Goal: Information Seeking & Learning: Learn about a topic

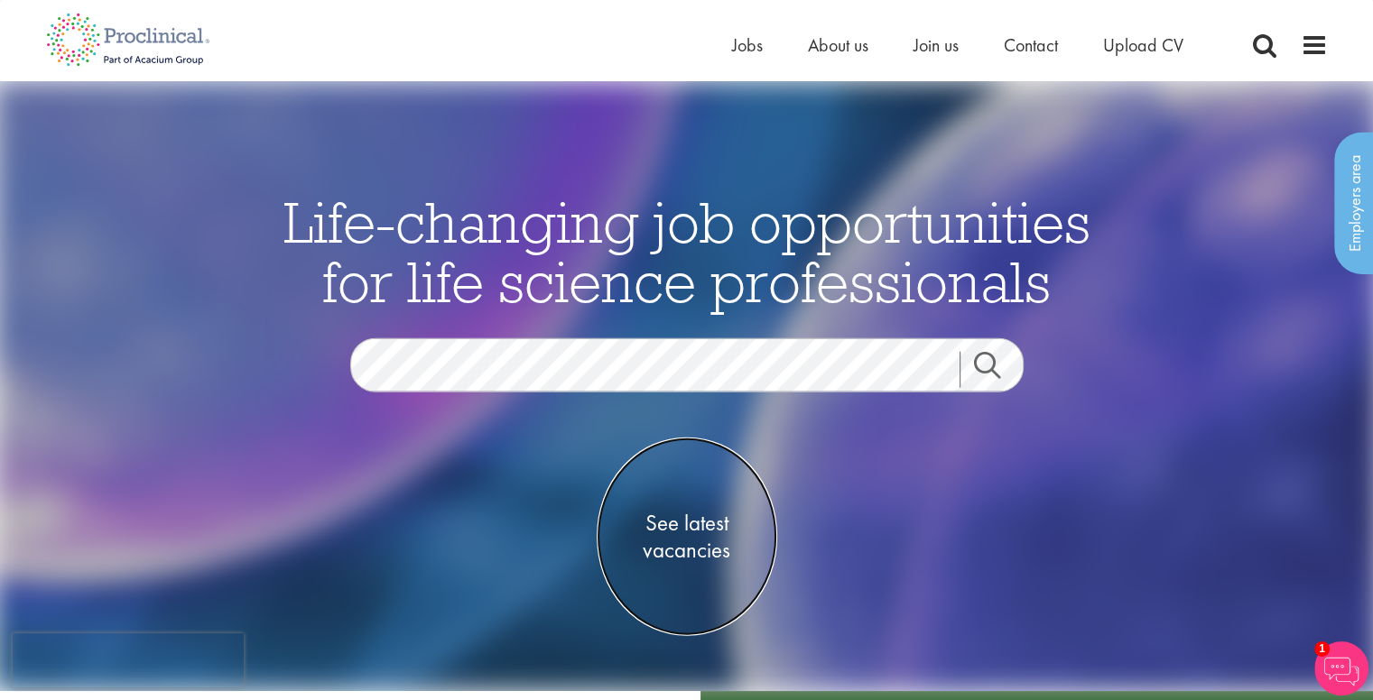
click at [679, 537] on span "See latest vacancies" at bounding box center [687, 536] width 180 height 54
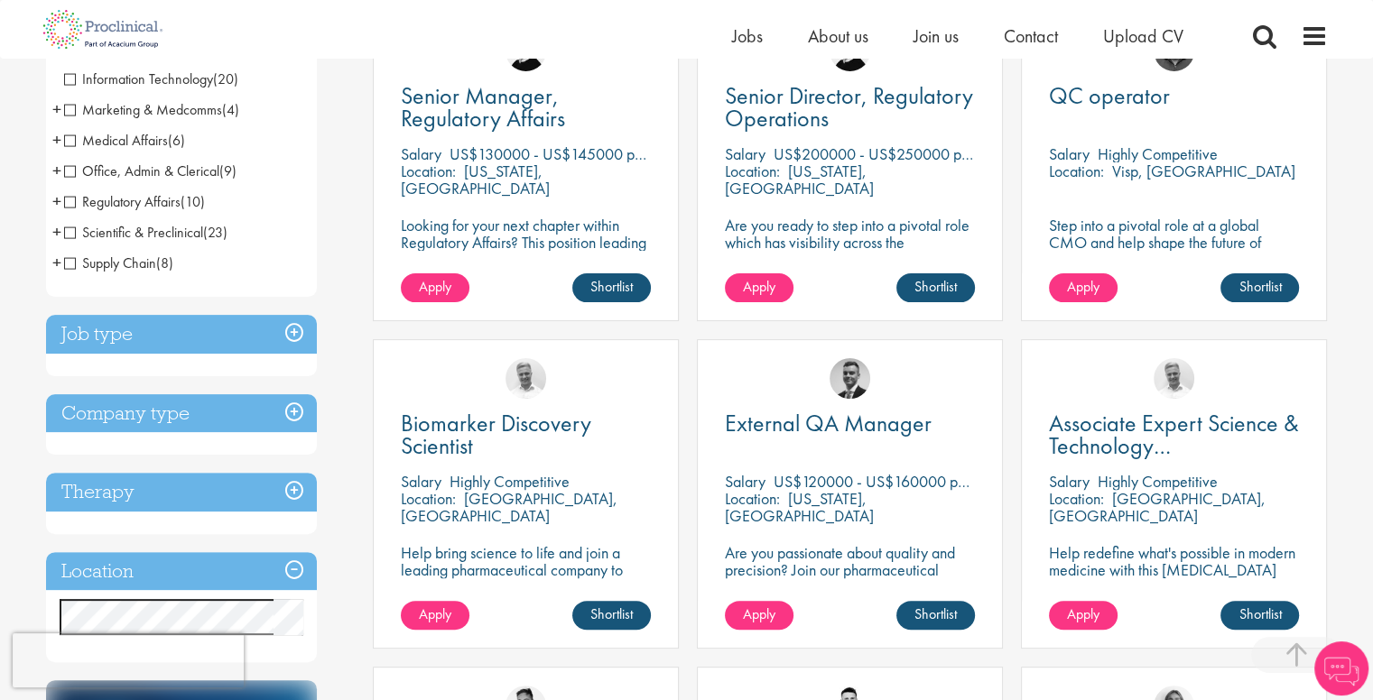
scroll to position [397, 0]
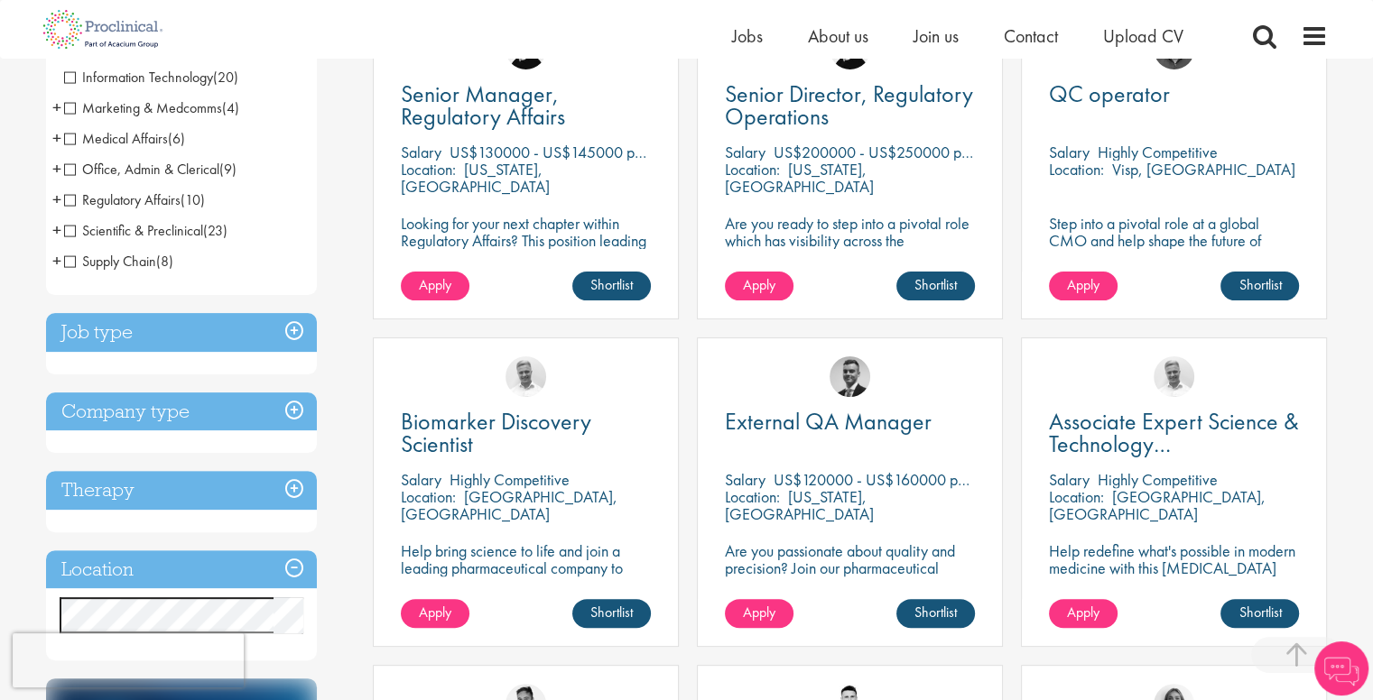
click at [252, 337] on h3 "Job type" at bounding box center [181, 332] width 271 height 39
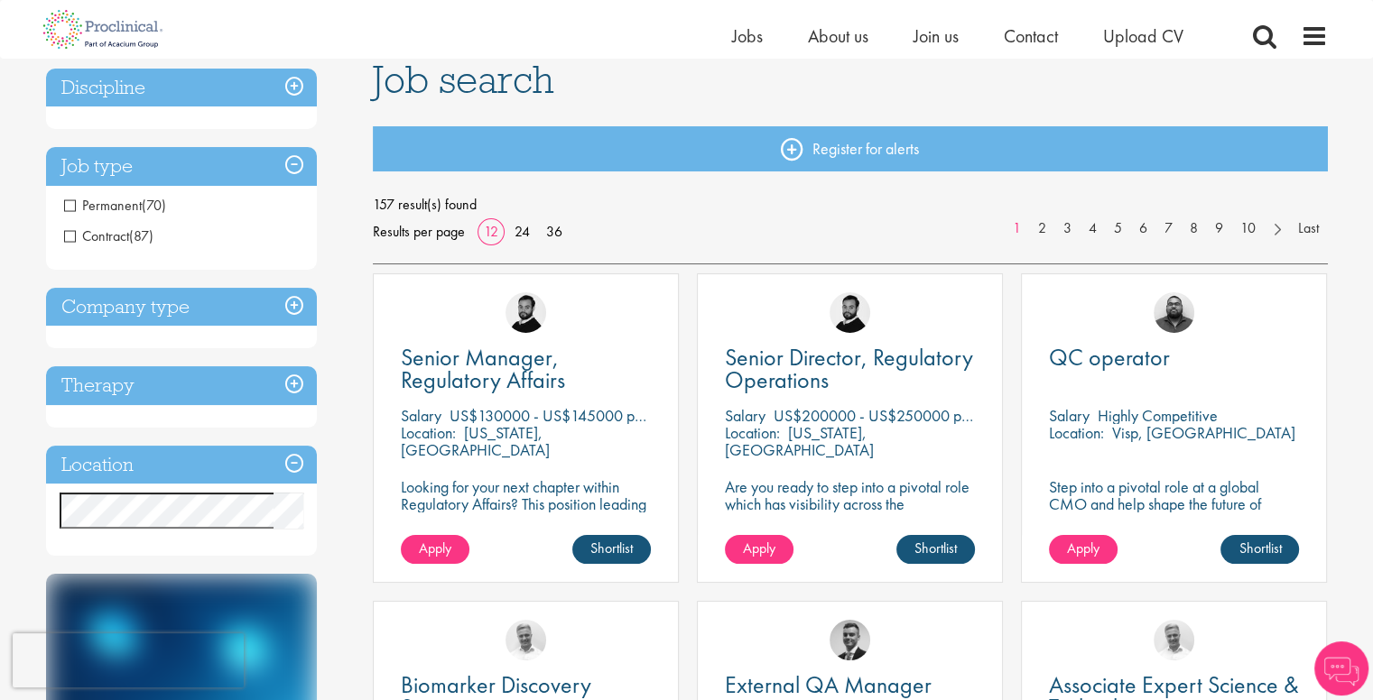
scroll to position [134, 0]
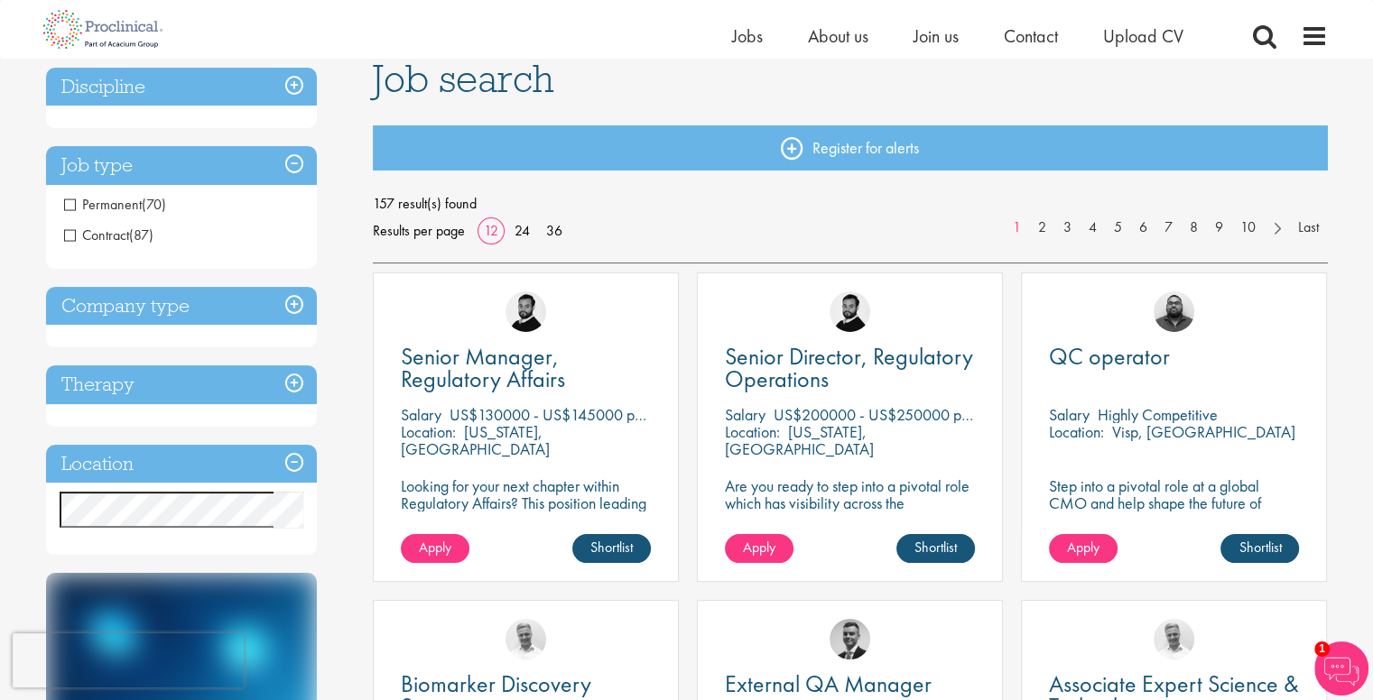
click at [164, 302] on h3 "Company type" at bounding box center [181, 306] width 271 height 39
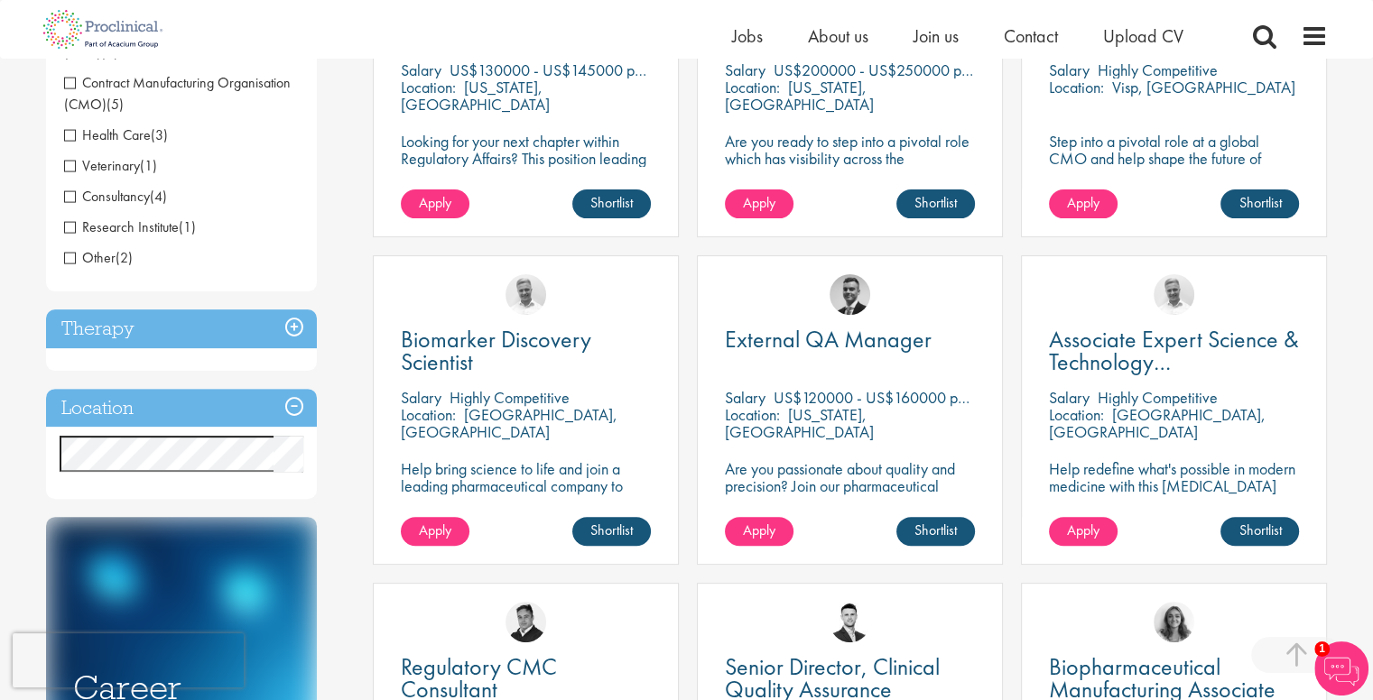
scroll to position [494, 0]
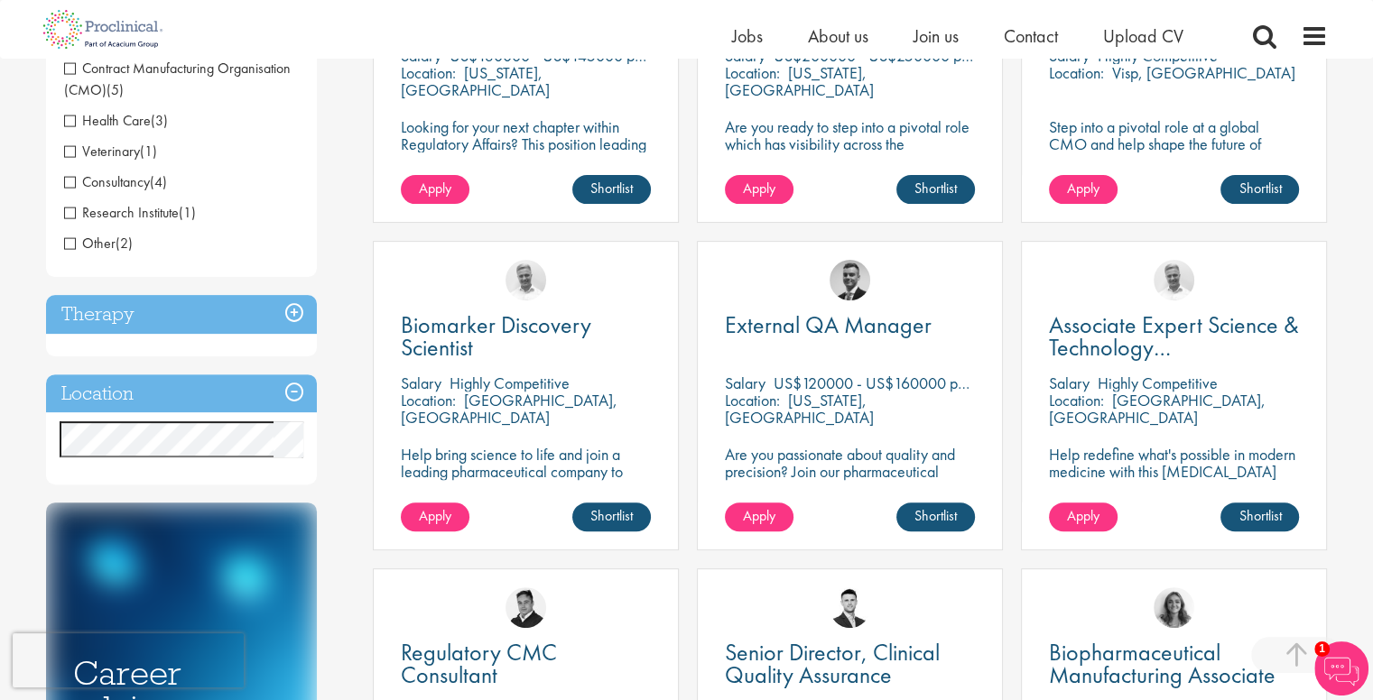
click at [145, 328] on h3 "Therapy" at bounding box center [181, 314] width 271 height 39
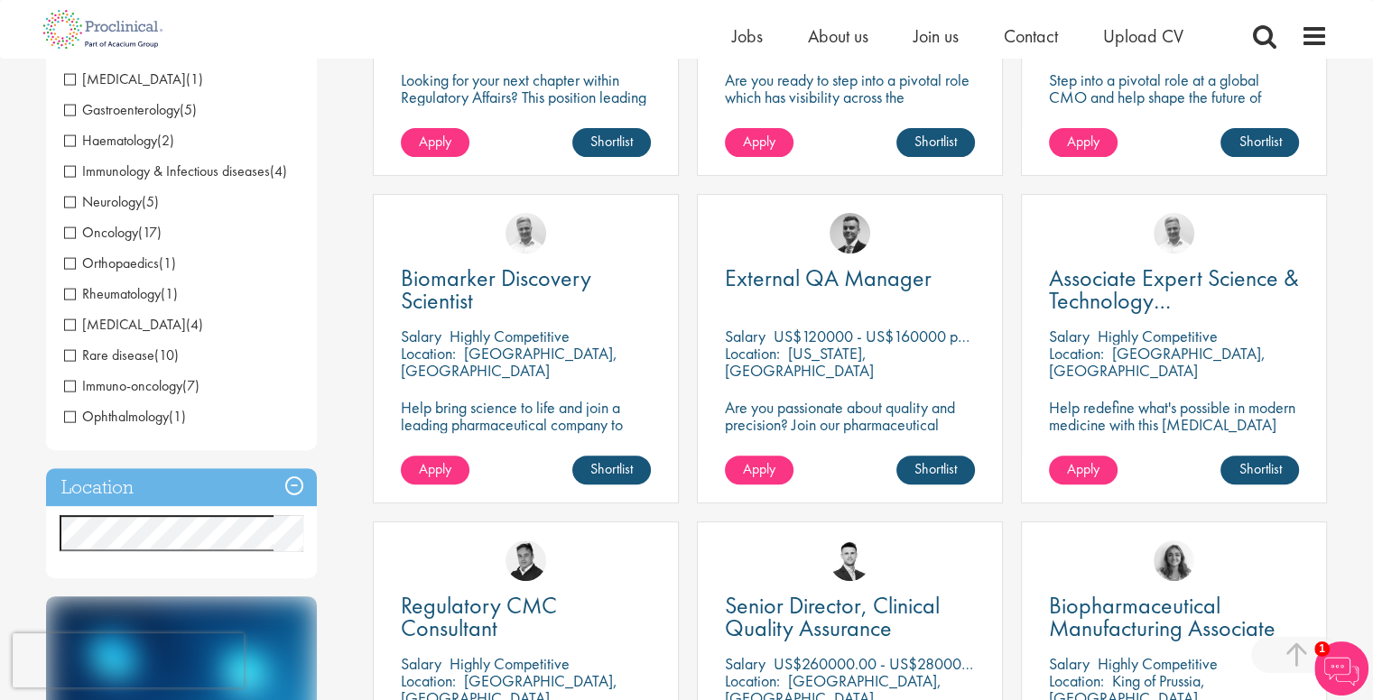
scroll to position [543, 0]
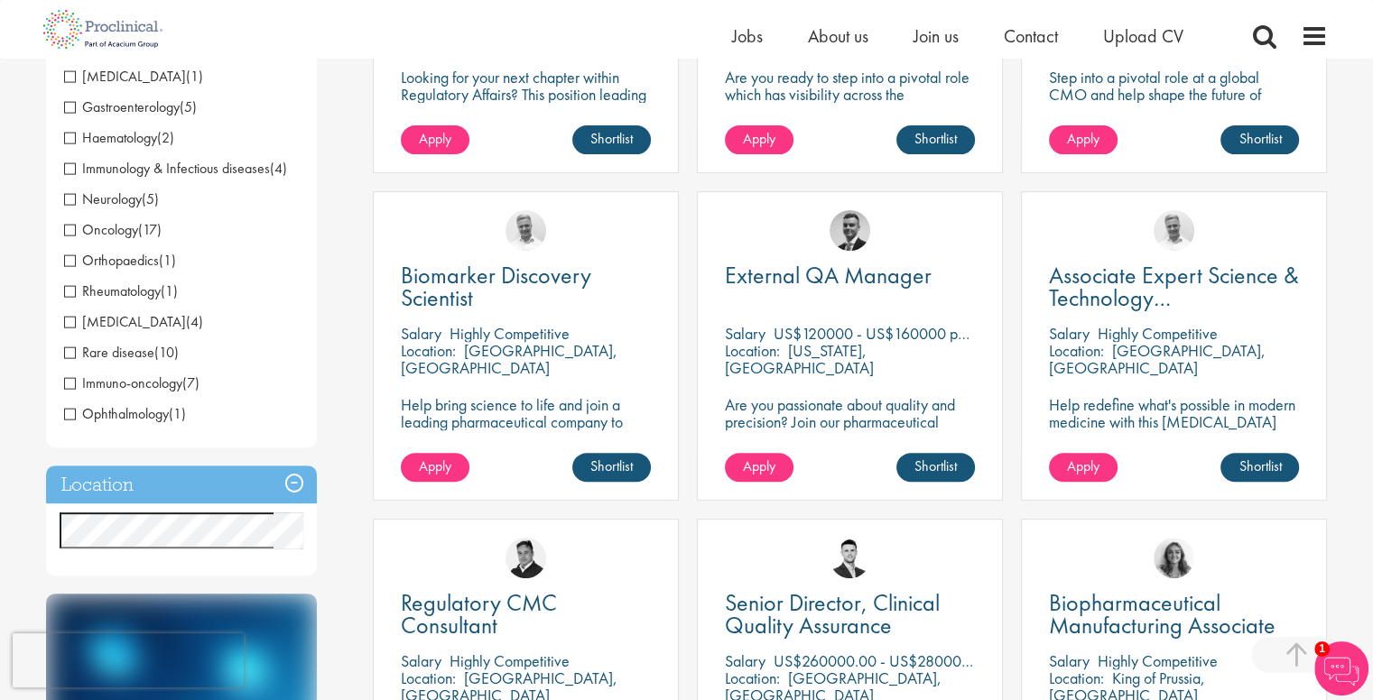
click at [148, 474] on h3 "Location" at bounding box center [181, 485] width 271 height 39
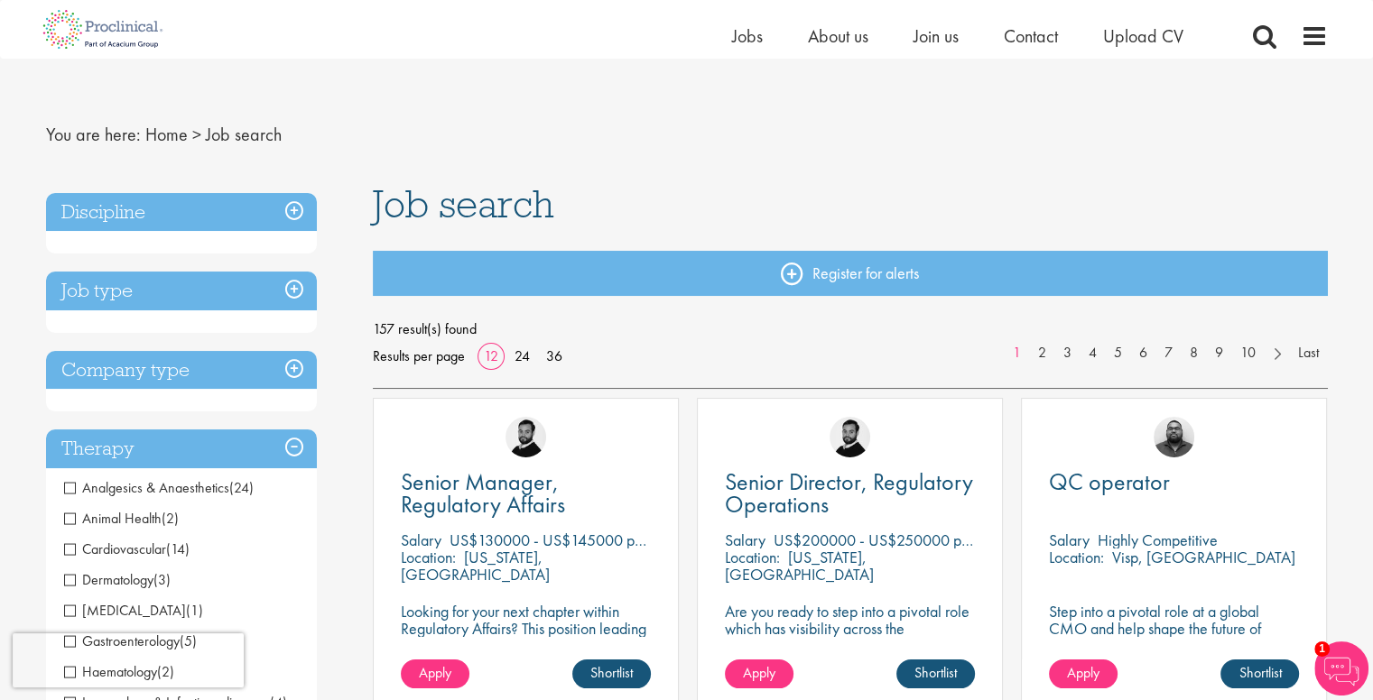
scroll to position [0, 0]
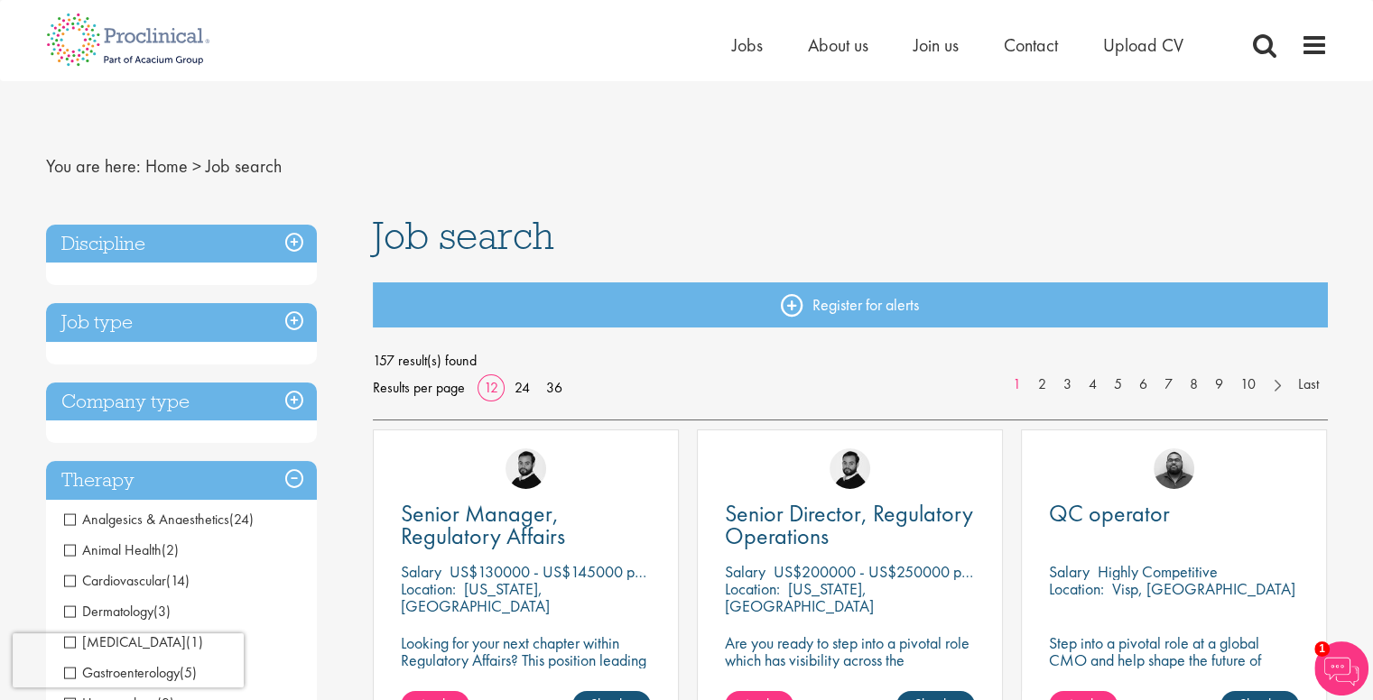
click at [294, 239] on h3 "Discipline" at bounding box center [181, 244] width 271 height 39
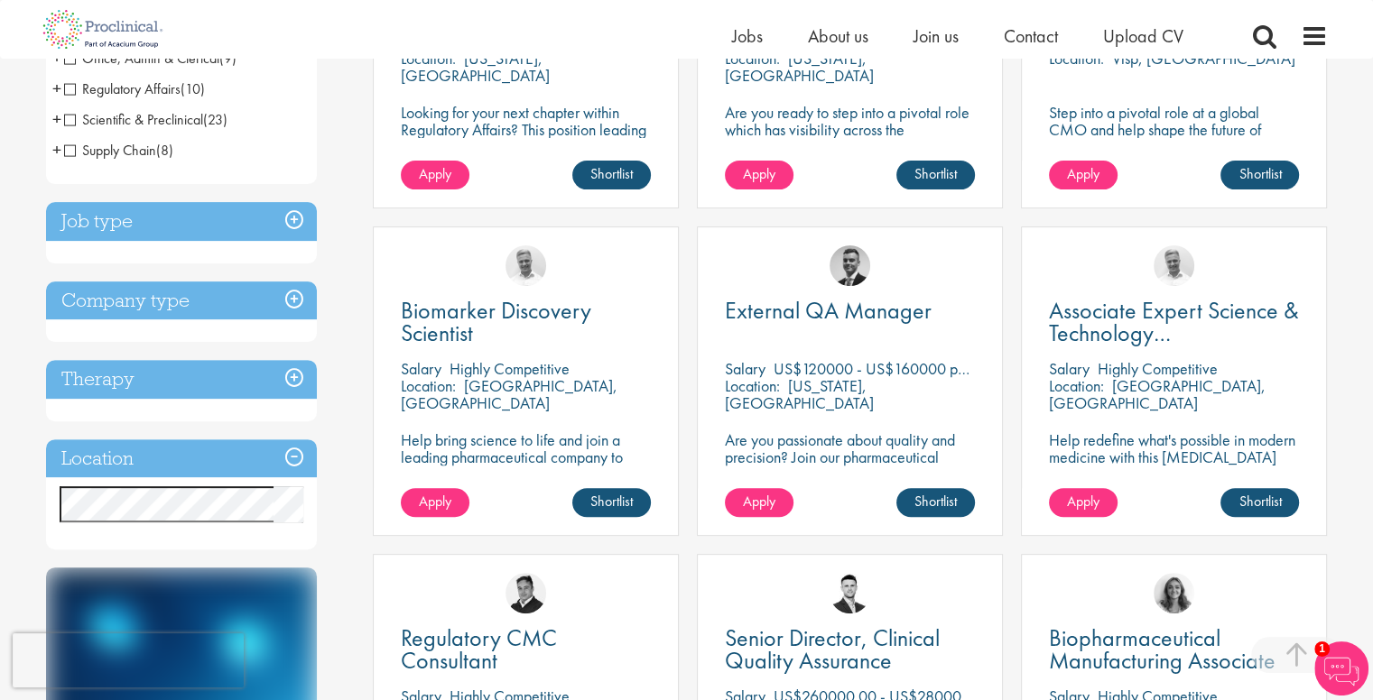
scroll to position [509, 0]
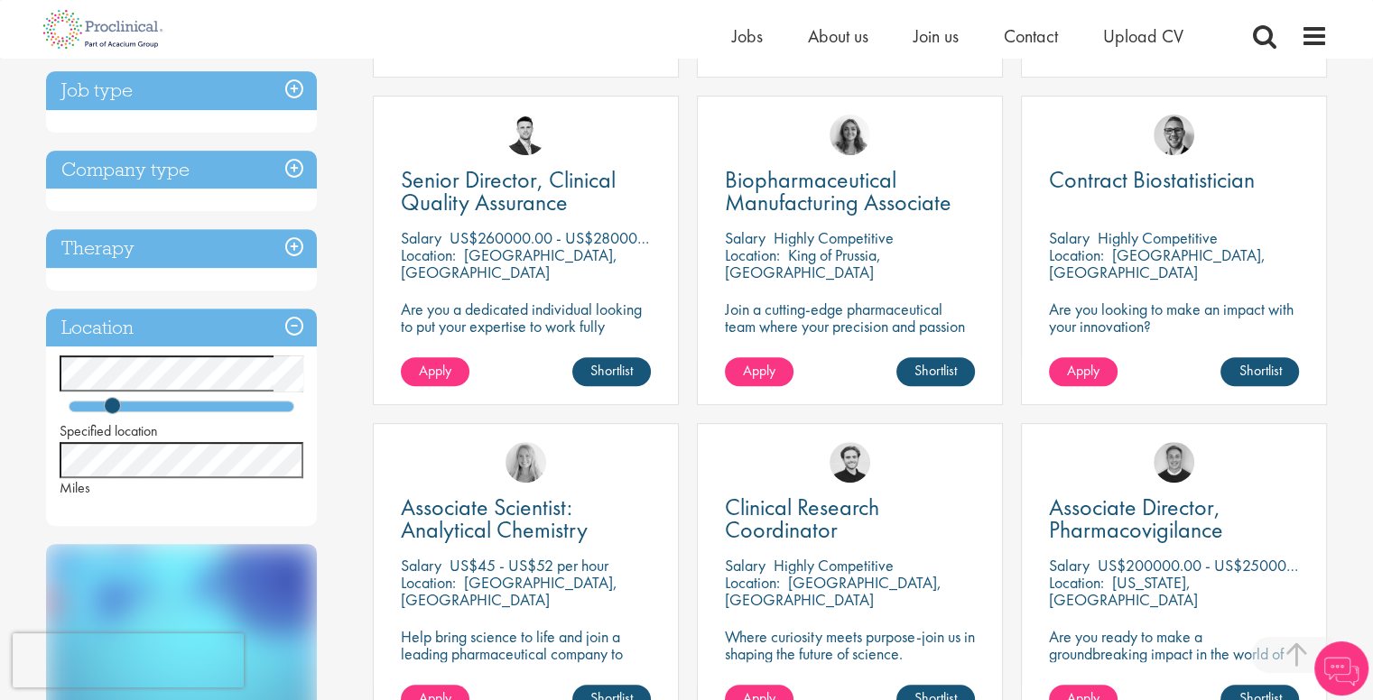
scroll to position [641, 0]
